Goal: Information Seeking & Learning: Learn about a topic

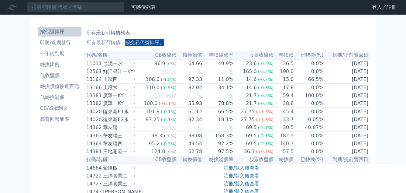
drag, startPoint x: 142, startPoint y: 43, endPoint x: 184, endPoint y: 41, distance: 42.2
click at [179, 43] on p "所有最新可轉債，按交易代號排序。" at bounding box center [227, 42] width 282 height 7
click at [187, 40] on p "所有最新可轉債，按交易代號排序。" at bounding box center [227, 42] width 282 height 7
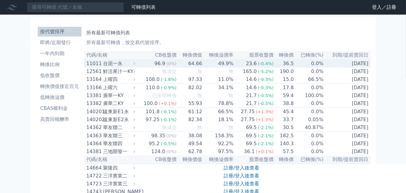
click at [108, 62] on div "台泥一永" at bounding box center [118, 63] width 31 height 7
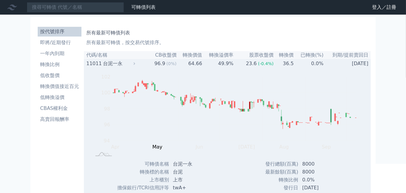
click at [131, 63] on div "台泥一永" at bounding box center [118, 63] width 31 height 7
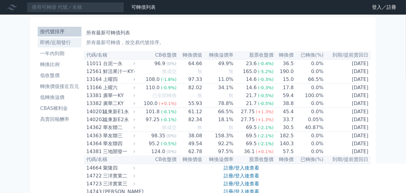
click at [65, 39] on li "即將/近期發行" at bounding box center [60, 42] width 44 height 7
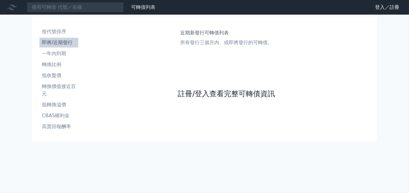
click at [201, 93] on link "註冊/登入查看完整可轉債資訊" at bounding box center [226, 94] width 97 height 10
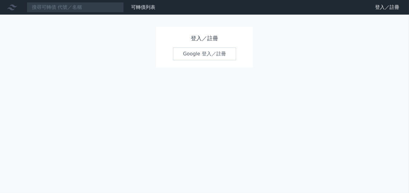
click at [196, 50] on link "Google 登入／註冊" at bounding box center [204, 53] width 63 height 13
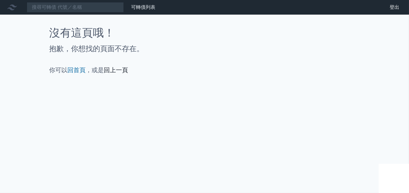
click at [123, 70] on link "回上一頁" at bounding box center [116, 69] width 24 height 7
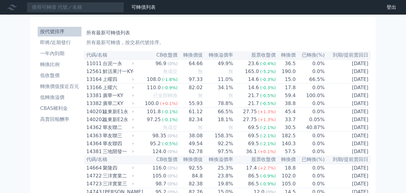
click at [51, 45] on li "即將/近期發行" at bounding box center [60, 42] width 44 height 7
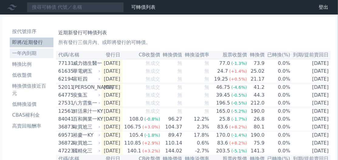
click at [34, 54] on li "一年內到期" at bounding box center [32, 53] width 44 height 7
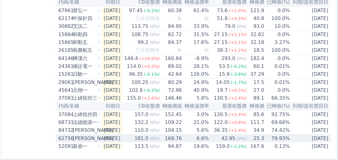
scroll to position [946, 0]
